Goal: Find specific page/section: Find specific page/section

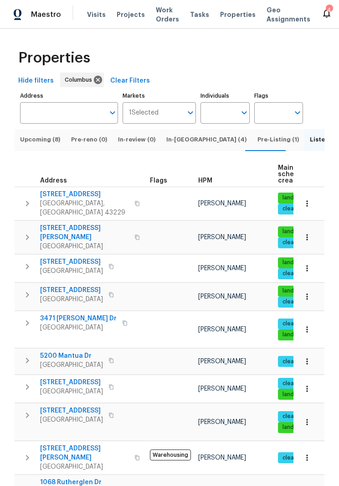
click at [77, 266] on span "Grove City, OH 43123" at bounding box center [71, 270] width 63 height 9
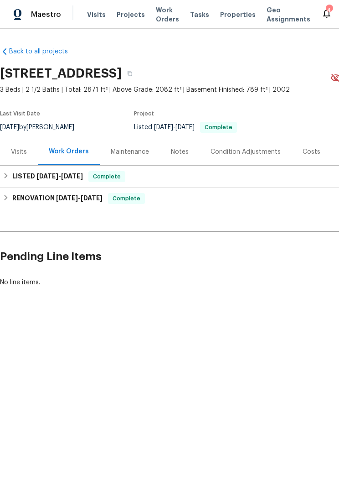
click at [25, 149] on div "Visits" at bounding box center [19, 151] width 16 height 9
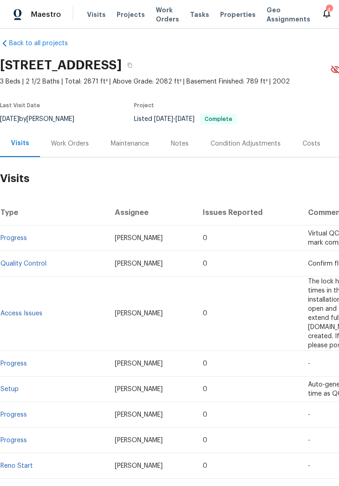
scroll to position [8, 0]
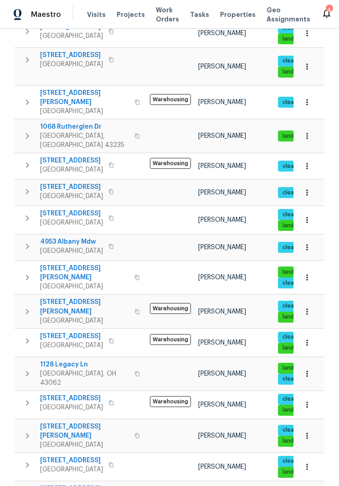
scroll to position [355, 0]
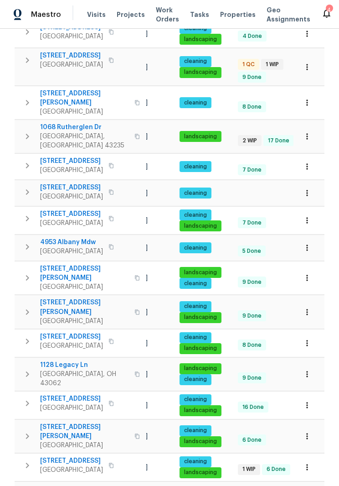
scroll to position [0, 99]
